Goal: Task Accomplishment & Management: Complete application form

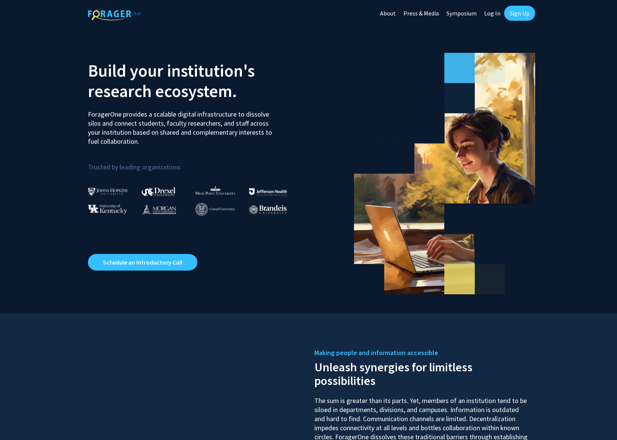
click at [494, 15] on link "Log In" at bounding box center [492, 13] width 24 height 26
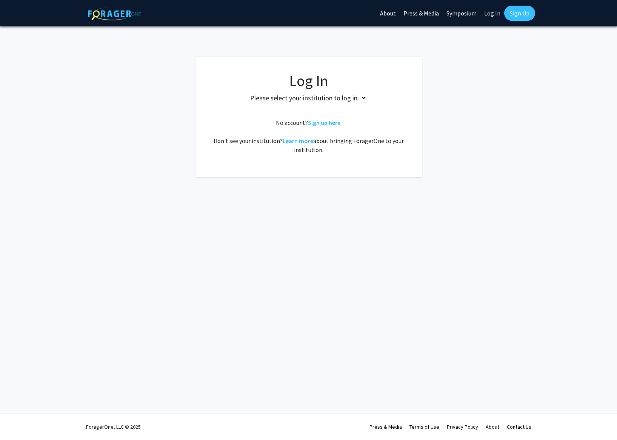
select select
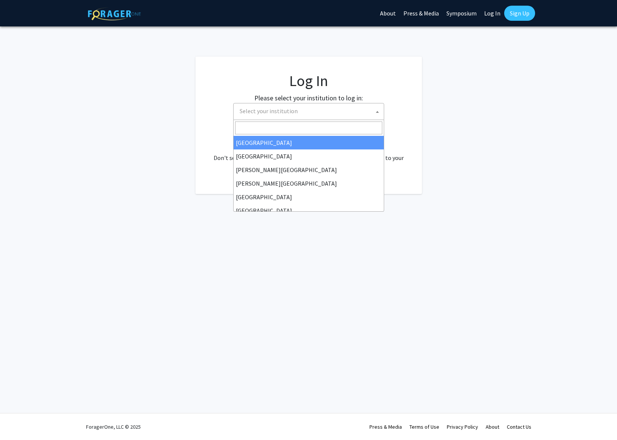
click at [306, 110] on span "Select your institution" at bounding box center [309, 110] width 147 height 15
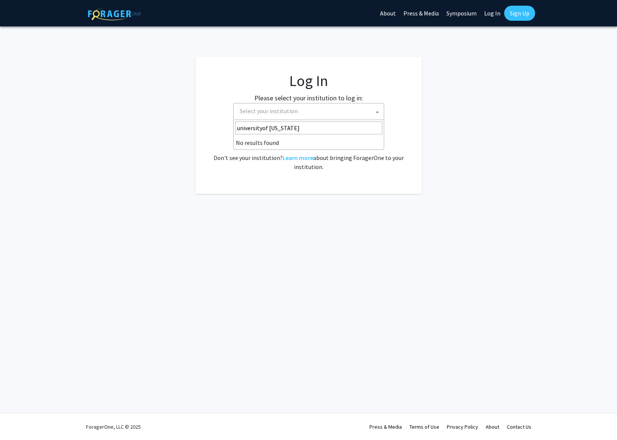
drag, startPoint x: 268, startPoint y: 128, endPoint x: 232, endPoint y: 127, distance: 36.6
click at [232, 127] on body "Skip navigation About Press & Media Symposium Log In Sign Up Complete your prof…" at bounding box center [308, 220] width 617 height 440
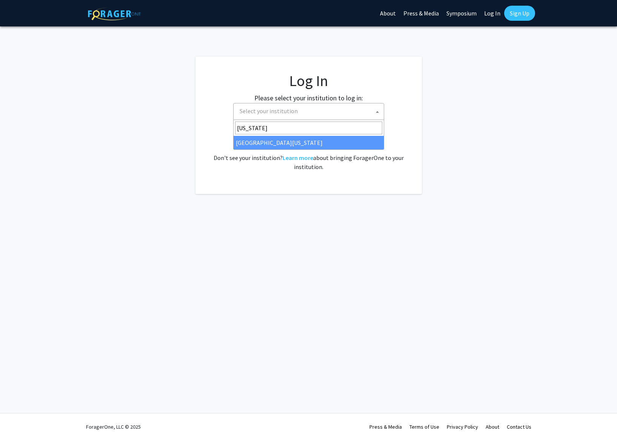
type input "[US_STATE]"
select select "31"
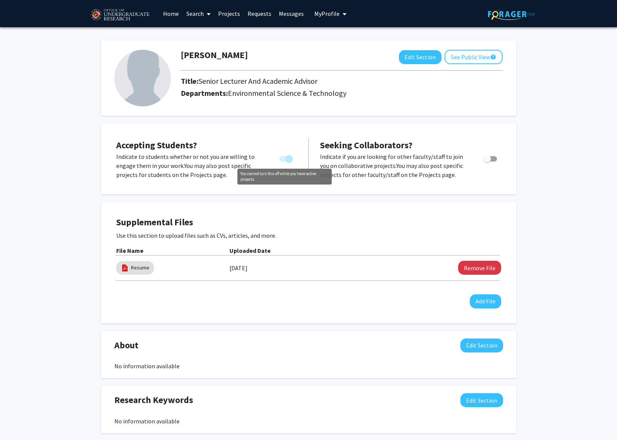
click at [286, 161] on span "You cannot turn this off while you have active projects." at bounding box center [289, 159] width 8 height 8
click at [183, 147] on span "Accepting Students?" at bounding box center [156, 145] width 81 height 12
click at [259, 15] on link "Requests" at bounding box center [259, 13] width 31 height 26
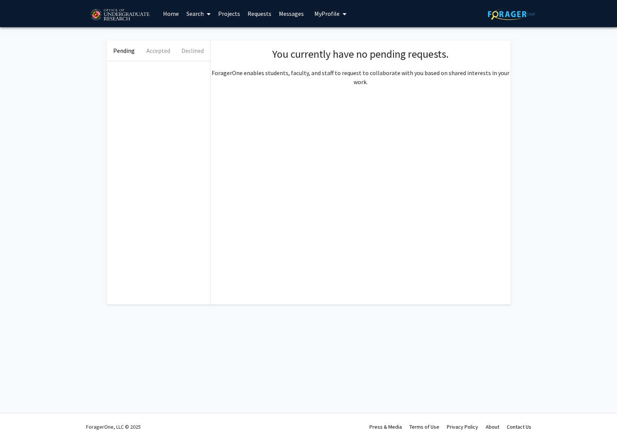
click at [197, 13] on link "Search" at bounding box center [199, 13] width 32 height 26
click at [227, 15] on link "Projects" at bounding box center [228, 13] width 29 height 26
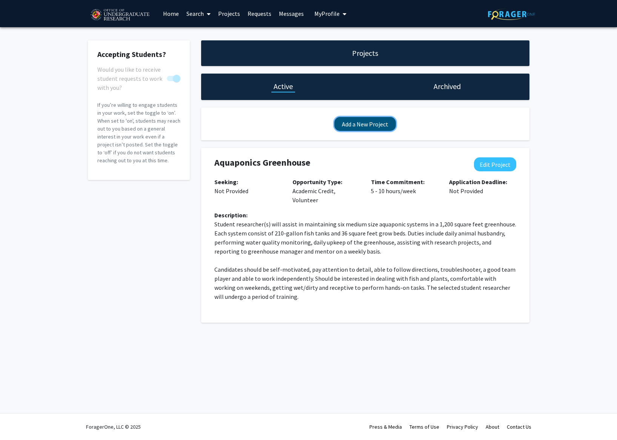
click at [365, 123] on button "Add a New Project" at bounding box center [364, 124] width 61 height 14
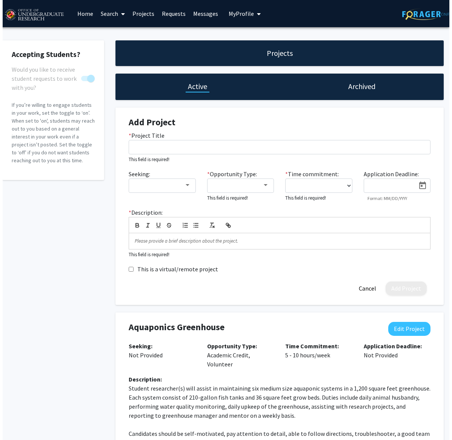
scroll to position [0, 1]
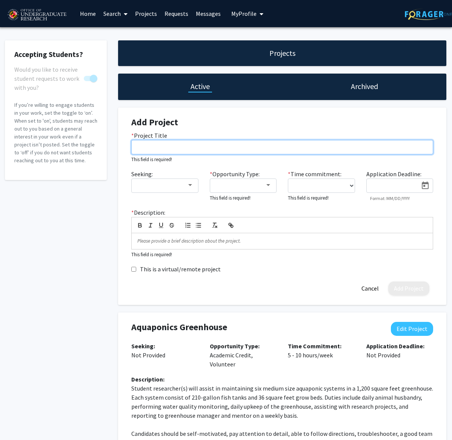
click at [184, 147] on input "* Project Title" at bounding box center [282, 147] width 302 height 14
paste input "Foodways Project"
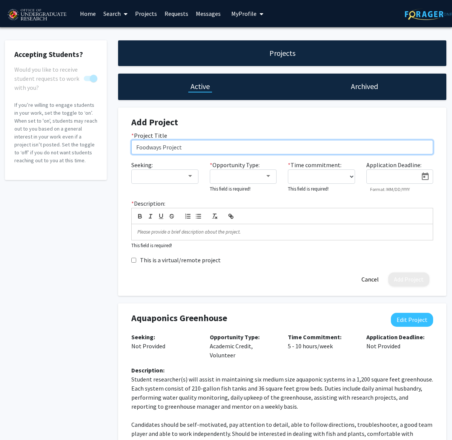
type input "Foodways Project"
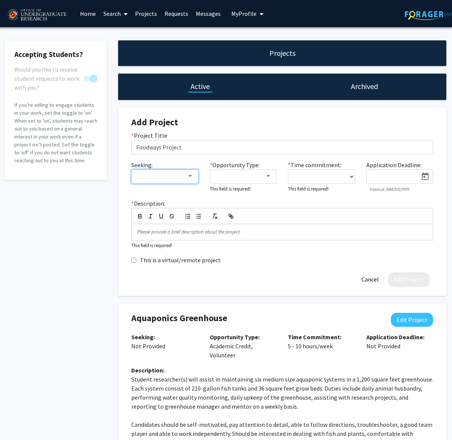
click at [188, 176] on div at bounding box center [190, 176] width 4 height 2
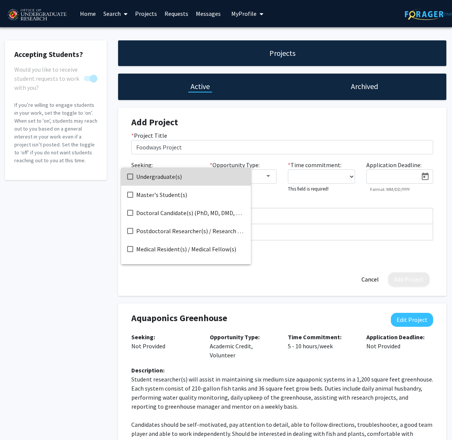
click at [131, 176] on mat-pseudo-checkbox at bounding box center [130, 176] width 6 height 6
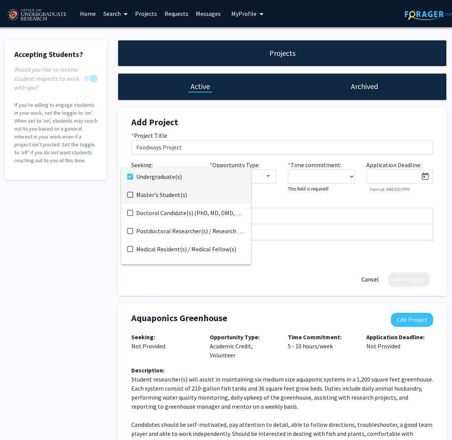
click at [130, 194] on mat-pseudo-checkbox at bounding box center [130, 195] width 6 height 6
click at [270, 186] on div at bounding box center [226, 220] width 452 height 440
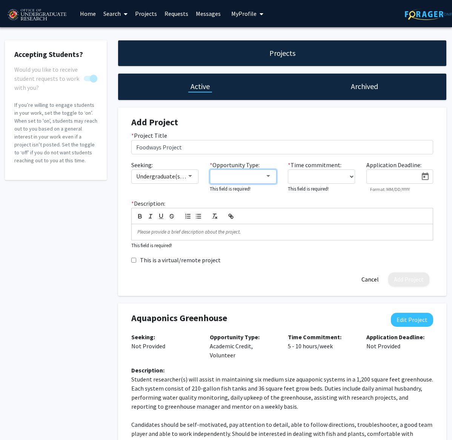
click at [269, 176] on div at bounding box center [268, 176] width 4 height 2
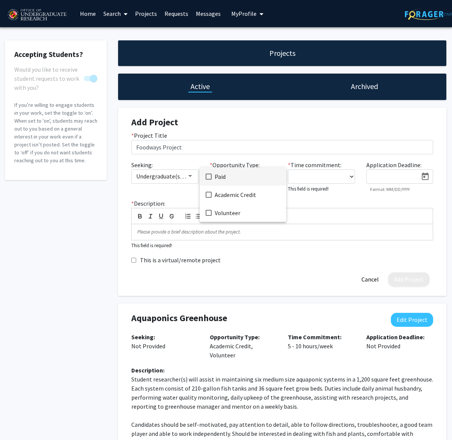
click at [209, 176] on mat-pseudo-checkbox at bounding box center [209, 176] width 6 height 6
click at [209, 194] on mat-pseudo-checkbox at bounding box center [209, 195] width 6 height 6
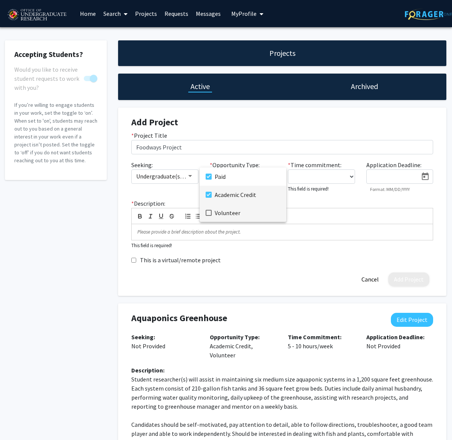
click at [207, 212] on mat-pseudo-checkbox at bounding box center [209, 213] width 6 height 6
click at [309, 175] on div at bounding box center [226, 220] width 452 height 440
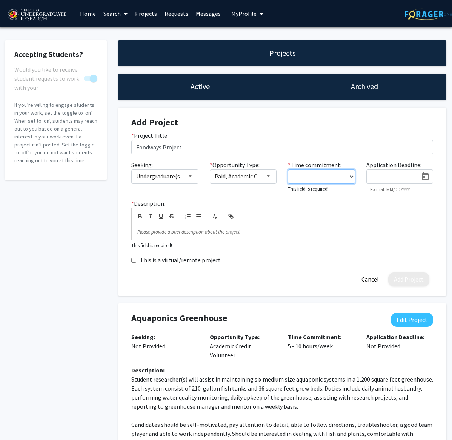
click at [351, 177] on select "0 - 5 hours/week 5 - 10 hours/week 10 - 15 hours/week 15 - 20 hours/week 20 - 3…" at bounding box center [321, 176] width 67 height 14
select select "5 - 10"
click at [288, 169] on select "0 - 5 hours/week 5 - 10 hours/week 10 - 15 hours/week 15 - 20 hours/week 20 - 3…" at bounding box center [321, 176] width 67 height 14
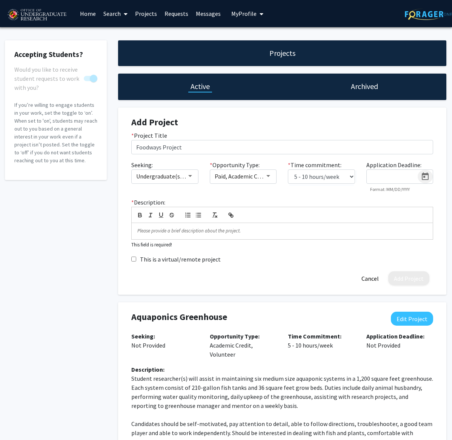
click at [425, 178] on icon "Open calendar" at bounding box center [424, 176] width 9 height 9
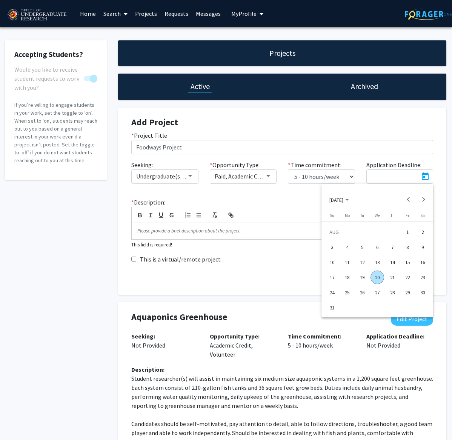
click at [406, 180] on div at bounding box center [226, 220] width 452 height 440
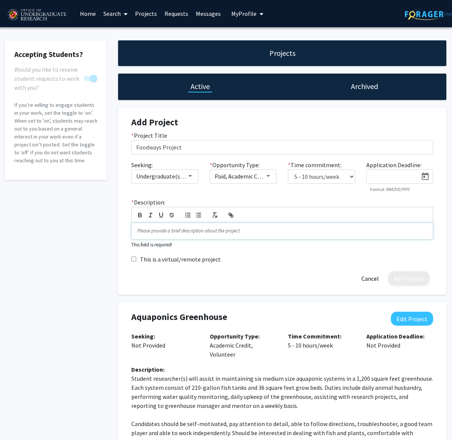
click at [168, 231] on p at bounding box center [282, 230] width 290 height 7
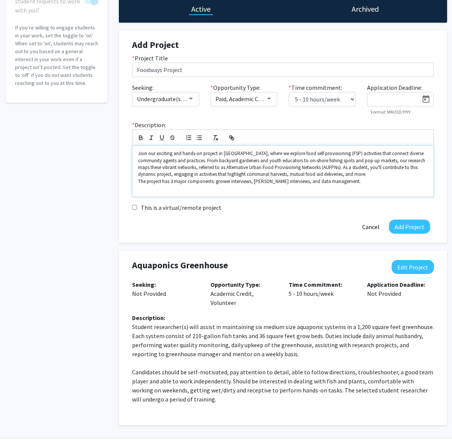
scroll to position [0, 0]
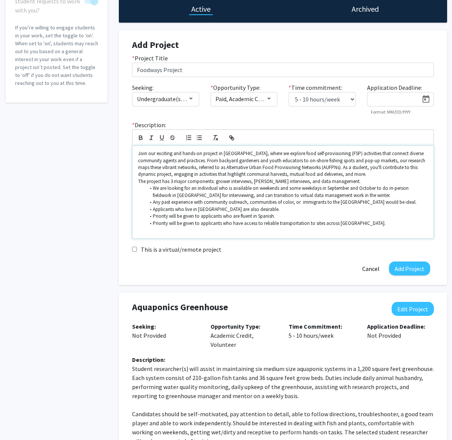
drag, startPoint x: 153, startPoint y: 189, endPoint x: 169, endPoint y: 195, distance: 17.2
click at [153, 189] on li "We are looking for an individual who is available on weekends and some weekdays…" at bounding box center [287, 192] width 282 height 14
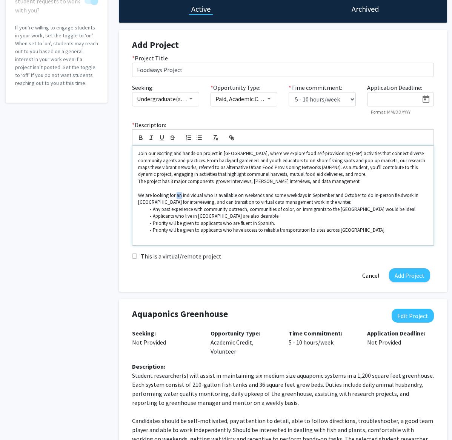
drag, startPoint x: 176, startPoint y: 196, endPoint x: 187, endPoint y: 203, distance: 12.7
click at [181, 196] on p "We are looking for an individual who is available on weekends and some weekdays…" at bounding box center [283, 199] width 290 height 14
click at [196, 196] on p "We are looking for individual who is available on weekends and some weekdays in…" at bounding box center [283, 199] width 290 height 14
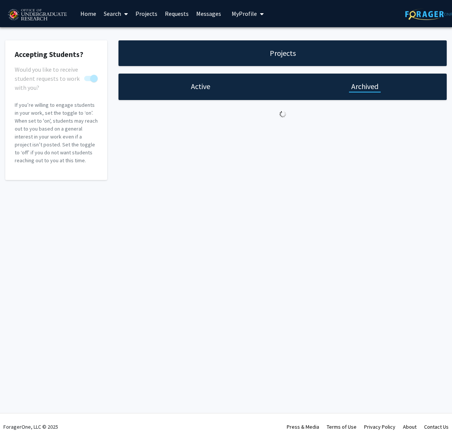
scroll to position [0, 1]
select select "5 - 10"
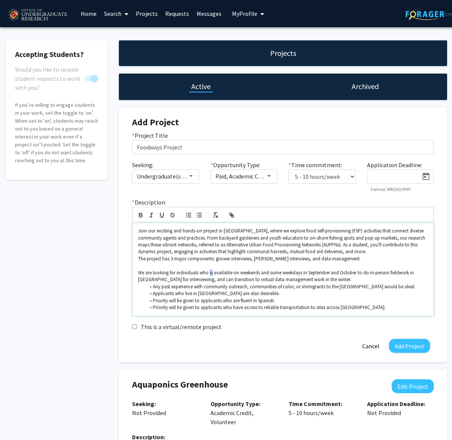
click at [213, 273] on p "We are looking for individuals who is available on weekends and some weekdays i…" at bounding box center [283, 276] width 290 height 14
click at [228, 295] on li "Applicants who live in Baltimore City are also desirable." at bounding box center [287, 293] width 282 height 7
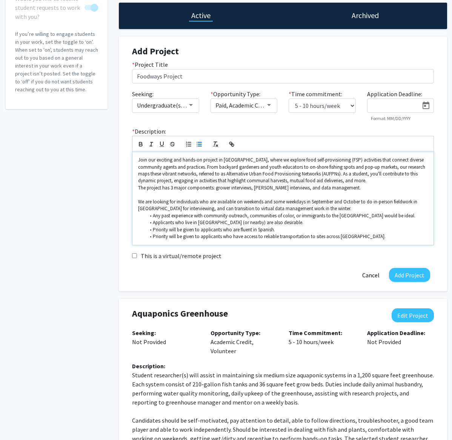
scroll to position [72, 0]
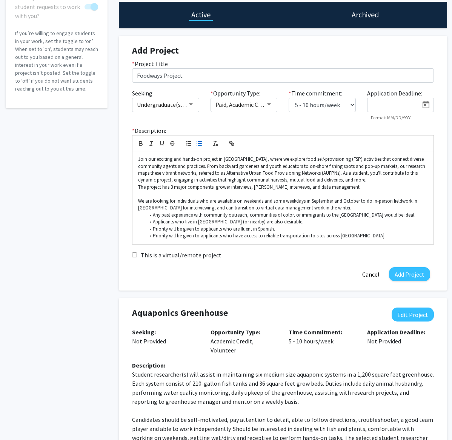
click at [428, 106] on icon "Open calendar" at bounding box center [425, 105] width 7 height 8
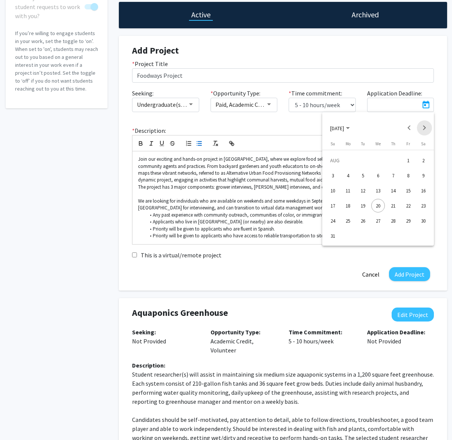
click at [426, 127] on button "Next month" at bounding box center [424, 127] width 15 height 15
click at [348, 205] on div "15" at bounding box center [348, 206] width 14 height 14
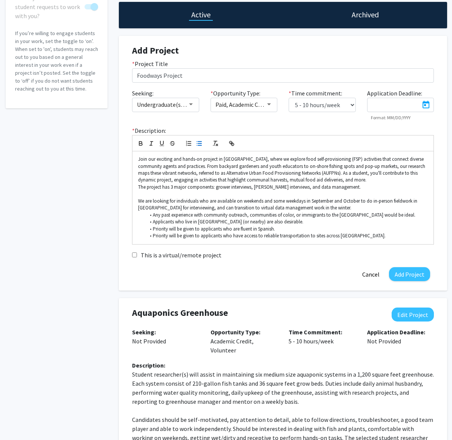
type input "9/15/2025"
click at [407, 275] on button "Add Project" at bounding box center [409, 274] width 41 height 14
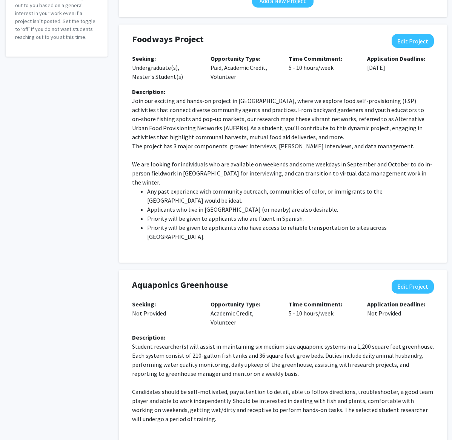
scroll to position [126, 0]
